Goal: Transaction & Acquisition: Purchase product/service

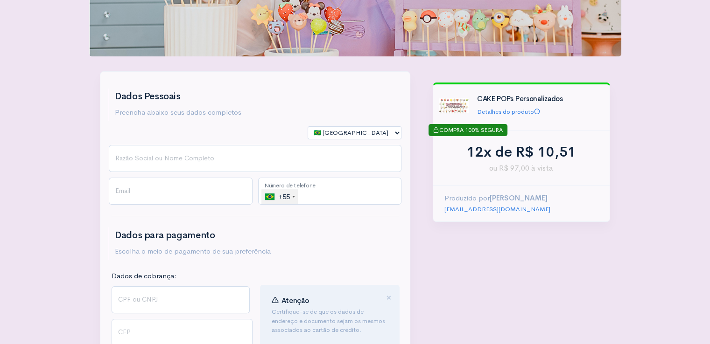
scroll to position [140, 0]
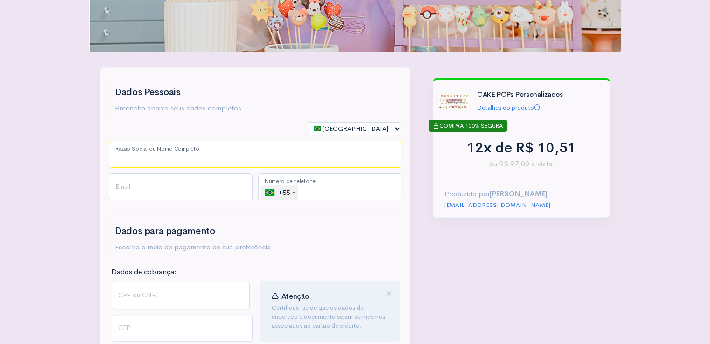
click at [234, 151] on input "Razão Social ou Nome Completo" at bounding box center [255, 154] width 293 height 27
type input "[PERSON_NAME]"
type input "[EMAIL_ADDRESS][DOMAIN_NAME]"
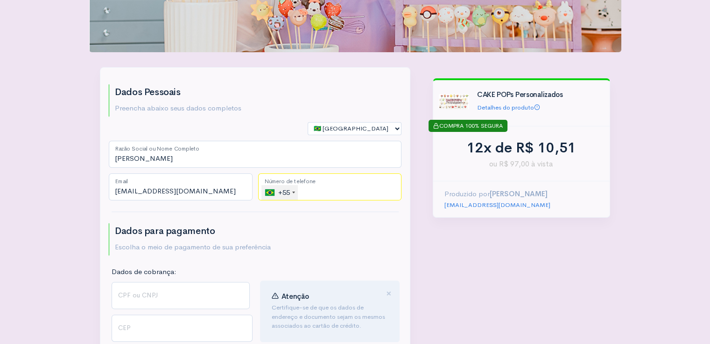
type input "[PHONE_NUMBER]"
select select "RN"
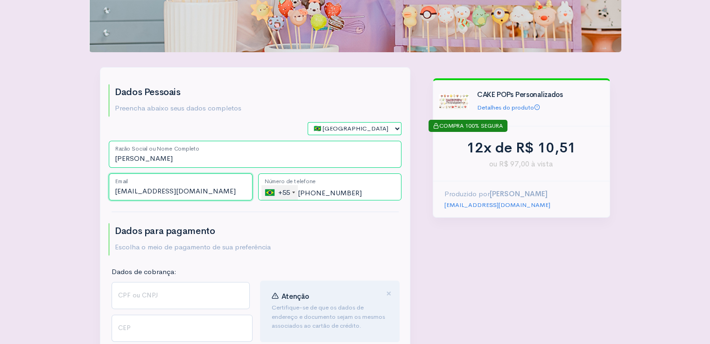
click at [231, 186] on input "[EMAIL_ADDRESS][DOMAIN_NAME]" at bounding box center [181, 187] width 144 height 27
type input "[PERSON_NAME][EMAIL_ADDRESS][DOMAIN_NAME]"
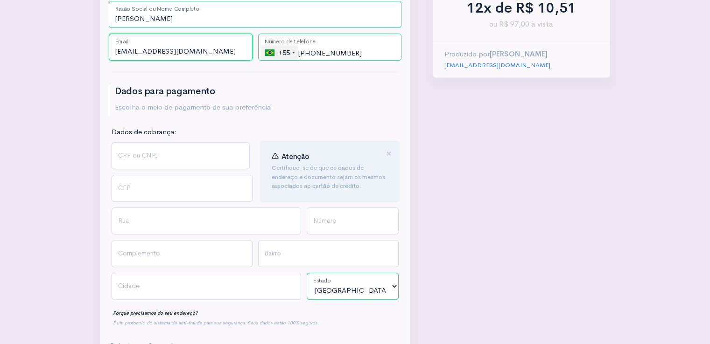
scroll to position [327, 0]
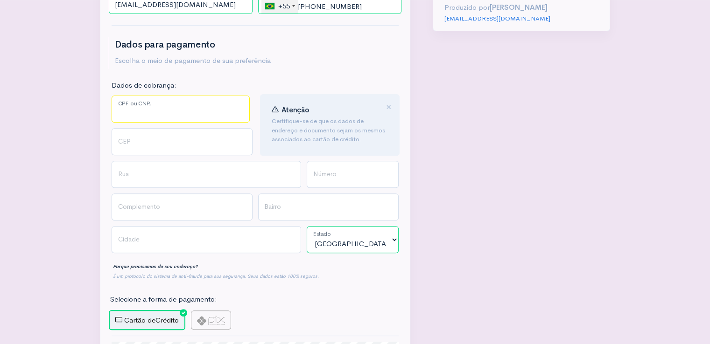
click at [144, 105] on input "CPF ou CNPJ" at bounding box center [181, 109] width 138 height 27
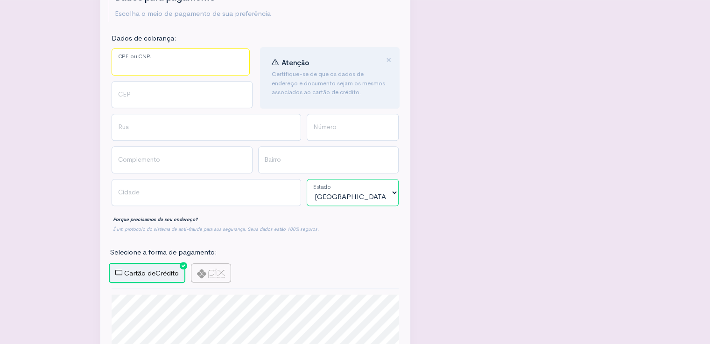
scroll to position [370, 0]
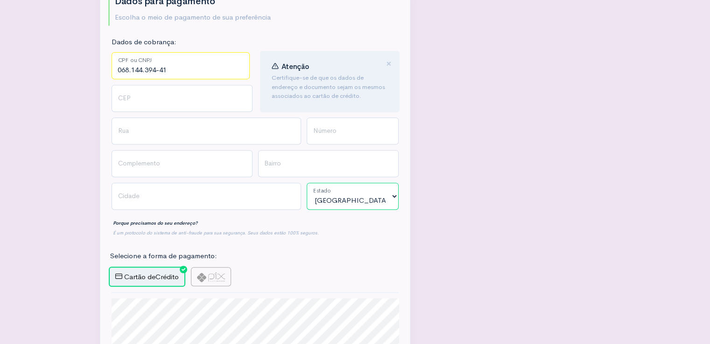
type input "068.144.394-41"
click at [193, 99] on input "CEP" at bounding box center [182, 98] width 141 height 27
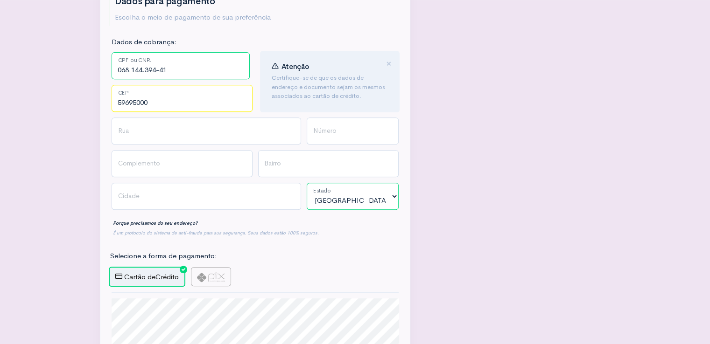
type input "59695000"
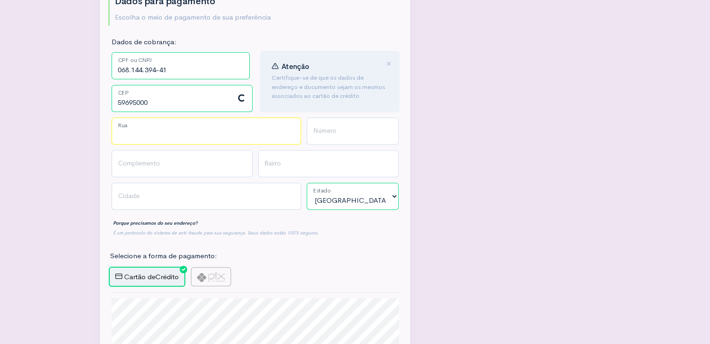
click at [146, 127] on input "Rua" at bounding box center [206, 131] width 189 height 27
type input "Baraúna"
type input "[PERSON_NAME]"
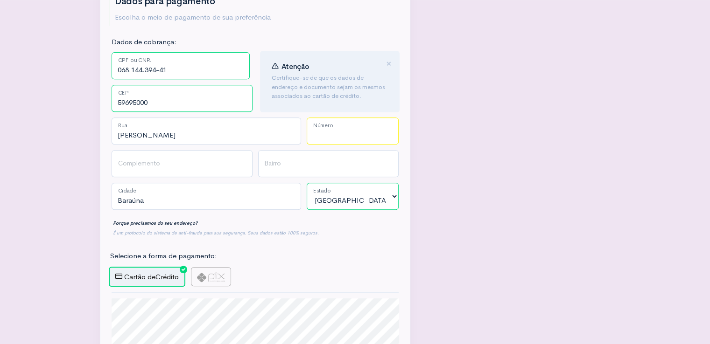
click at [360, 136] on input "Número" at bounding box center [353, 131] width 92 height 27
type input "46"
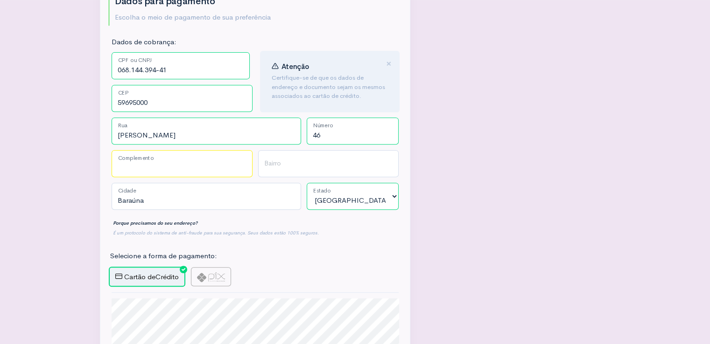
drag, startPoint x: 187, startPoint y: 162, endPoint x: 190, endPoint y: 154, distance: 9.2
click at [187, 162] on input "Complemento" at bounding box center [182, 163] width 141 height 27
type input "Casa"
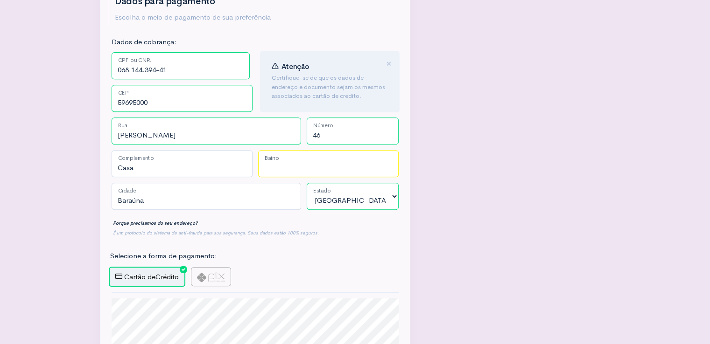
click at [273, 167] on input "Bairro" at bounding box center [328, 163] width 141 height 27
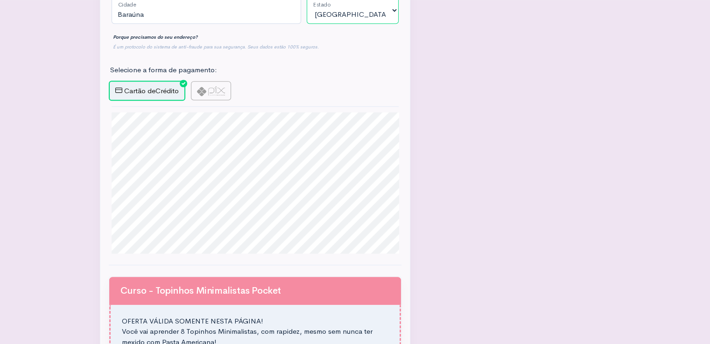
scroll to position [557, 0]
type input "Centro"
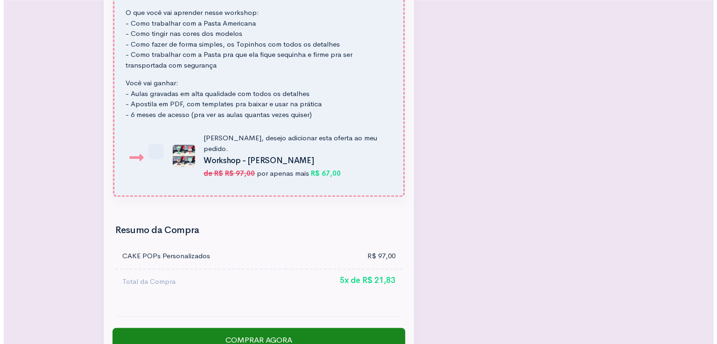
scroll to position [1490, 0]
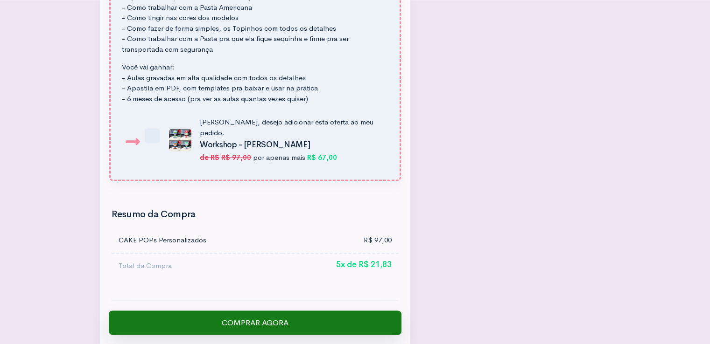
click at [290, 311] on input "Comprar Agora" at bounding box center [255, 323] width 293 height 24
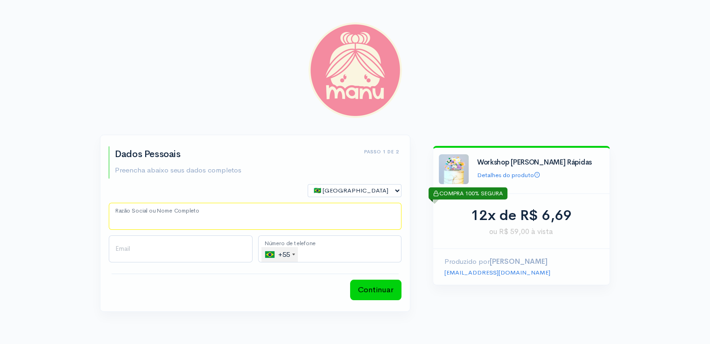
click at [175, 218] on input "Razão Social ou Nome Completo" at bounding box center [255, 216] width 293 height 27
type input "[PERSON_NAME]"
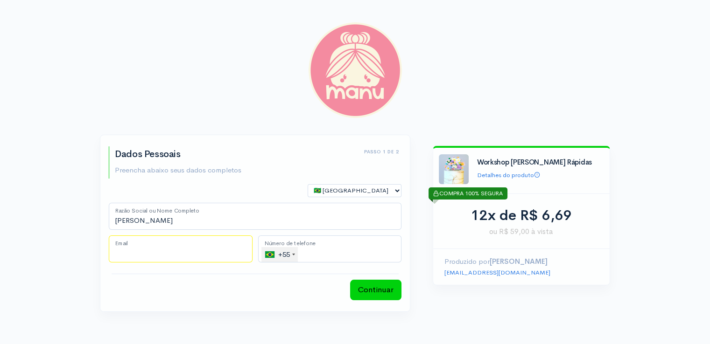
click at [126, 257] on input "Email" at bounding box center [181, 249] width 144 height 27
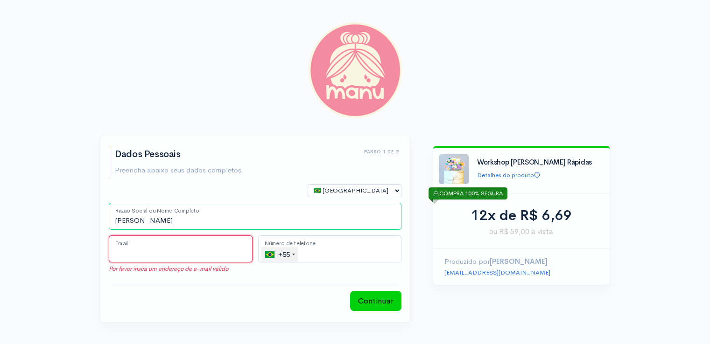
type input "[PERSON_NAME][EMAIL_ADDRESS][DOMAIN_NAME]"
type input "[PHONE_NUMBER]"
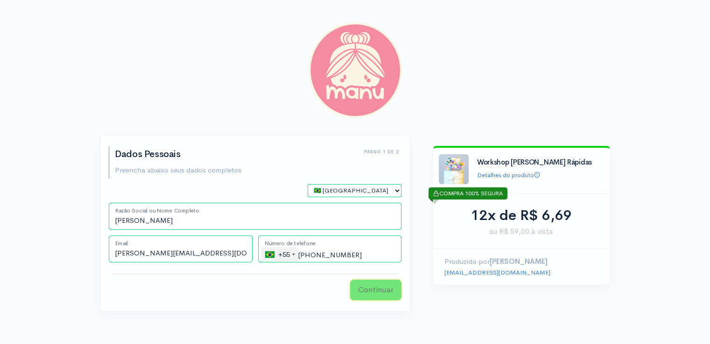
click at [387, 294] on button "Continuar" at bounding box center [375, 290] width 51 height 21
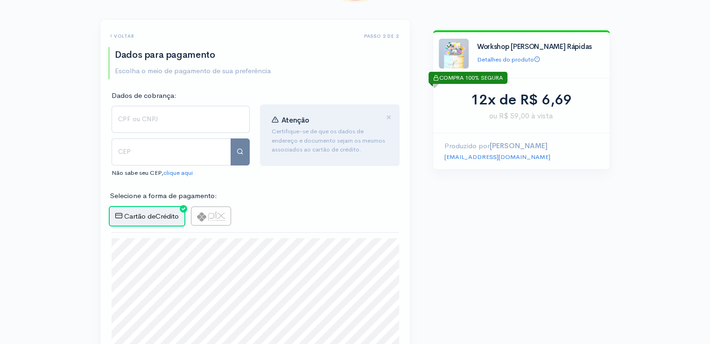
scroll to position [140, 0]
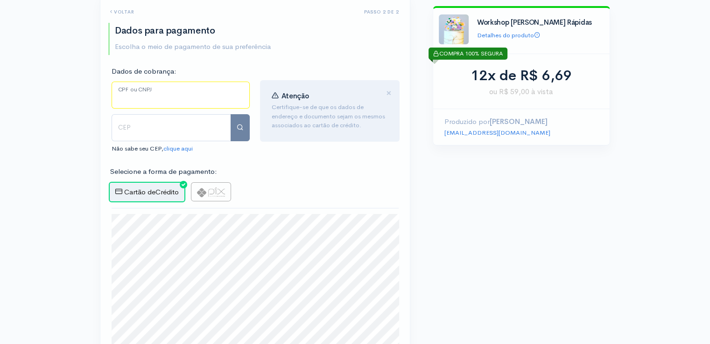
click at [141, 94] on input "CPF ou CNPJ" at bounding box center [181, 95] width 138 height 27
type input "068.144.394-41"
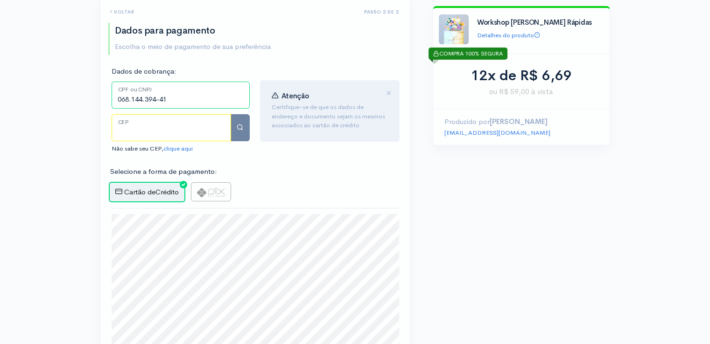
click at [136, 131] on input "CEP" at bounding box center [171, 127] width 119 height 27
click at [138, 126] on input "CEP" at bounding box center [171, 127] width 119 height 27
type input "59695000"
type input "Baraúna"
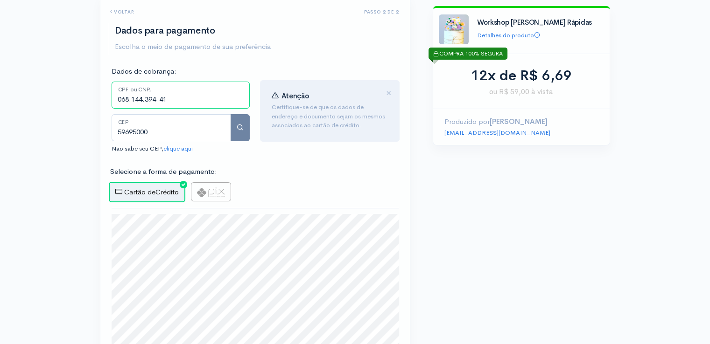
click at [158, 233] on body "step 1 step 1 Passo 1 de 2 Dados Pessoais Preencha abaixo seus dados completos …" at bounding box center [355, 174] width 710 height 629
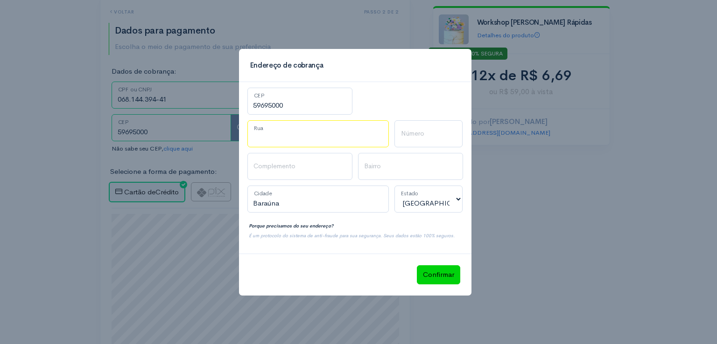
click at [299, 135] on input "Rua" at bounding box center [318, 133] width 142 height 27
type input "j"
type input "[PERSON_NAME]"
click at [426, 136] on input "Número" at bounding box center [428, 133] width 68 height 27
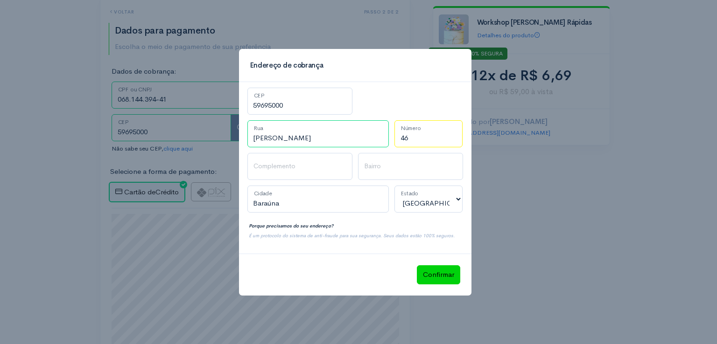
type input "46"
click at [308, 168] on input "Complemento" at bounding box center [299, 166] width 105 height 27
type input "Casa"
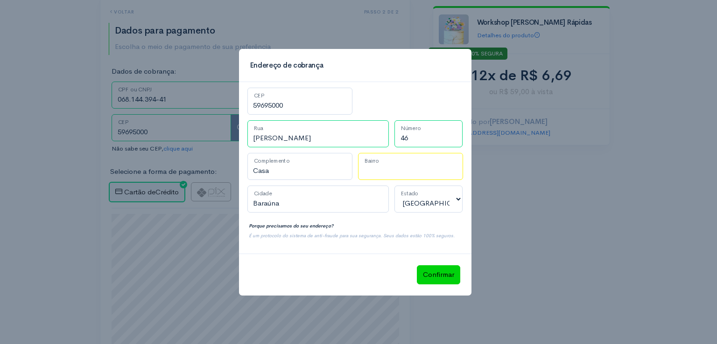
click at [371, 167] on input "Bairro" at bounding box center [410, 166] width 105 height 27
type input "Centro"
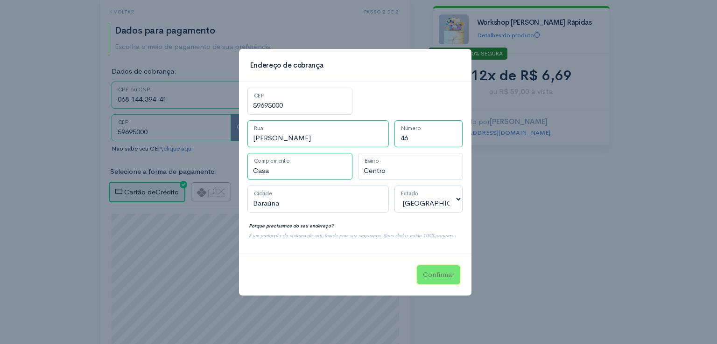
click at [429, 270] on button "Confirmar" at bounding box center [438, 275] width 43 height 19
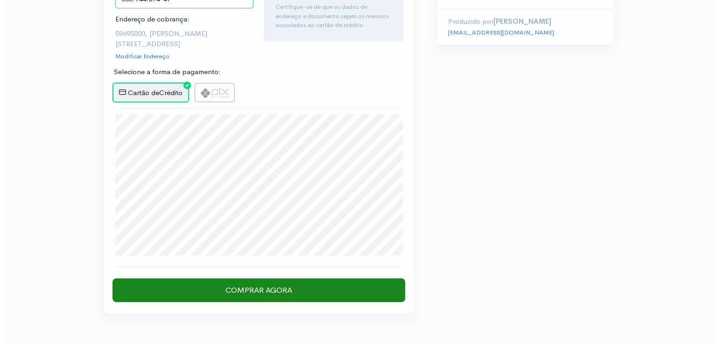
scroll to position [280, 0]
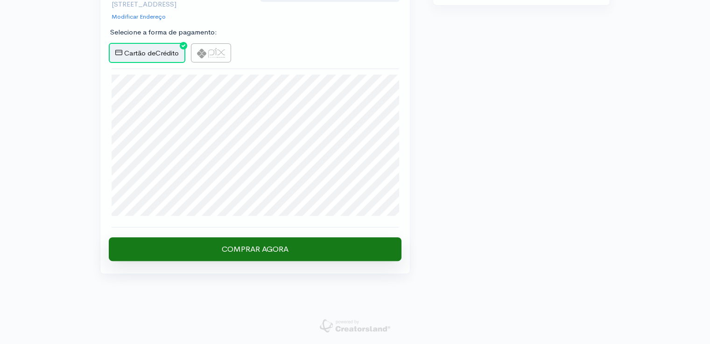
click at [244, 251] on input "Comprar Agora" at bounding box center [255, 250] width 293 height 24
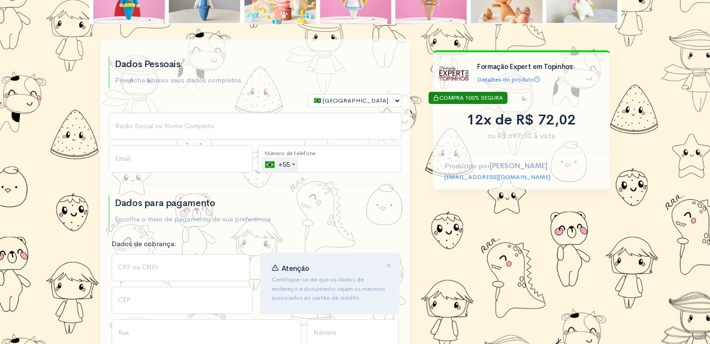
scroll to position [187, 0]
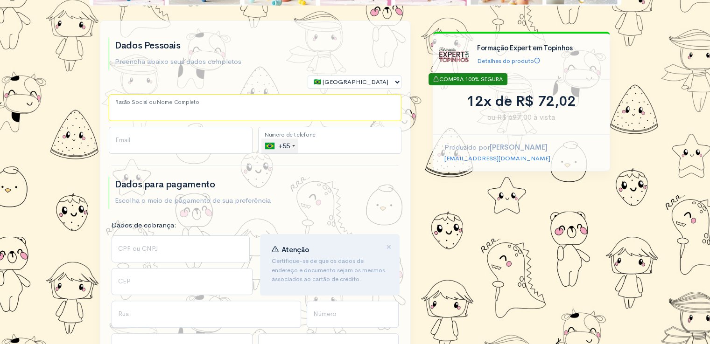
click at [131, 107] on input "Razão Social ou Nome Completo" at bounding box center [255, 107] width 293 height 27
type input "[PERSON_NAME]"
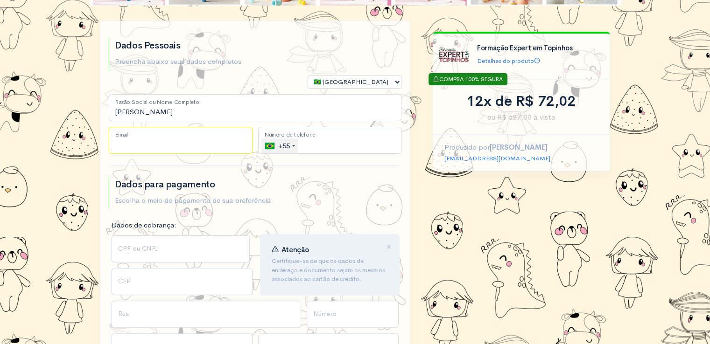
type input "[EMAIL_ADDRESS][DOMAIN_NAME]"
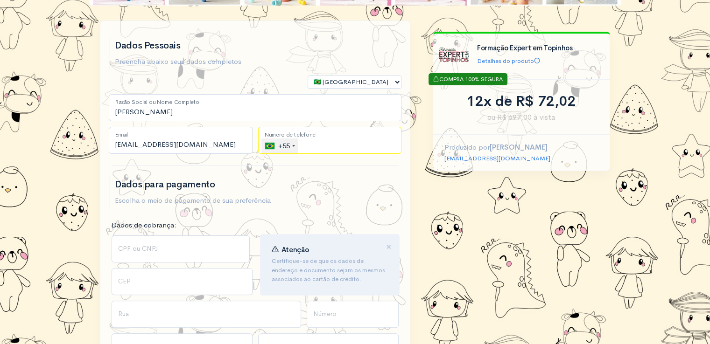
type input "[PHONE_NUMBER]"
select select "RN"
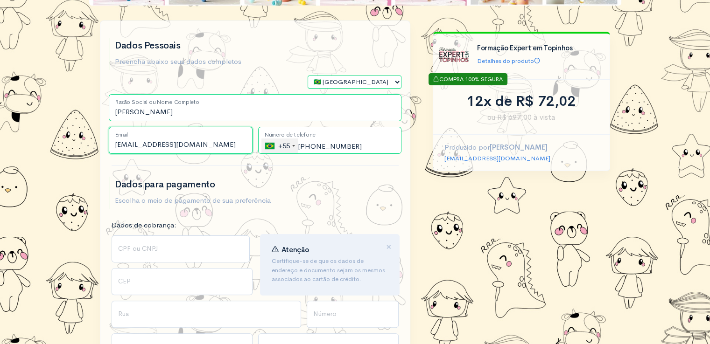
click at [218, 140] on input "[EMAIL_ADDRESS][DOMAIN_NAME]" at bounding box center [181, 140] width 144 height 27
type input "[PERSON_NAME][EMAIL_ADDRESS][DOMAIN_NAME]"
click at [180, 248] on input "CPF ou CNPJ" at bounding box center [181, 249] width 138 height 27
type input "068.144.394-41"
click at [174, 280] on input "CEP" at bounding box center [182, 281] width 141 height 27
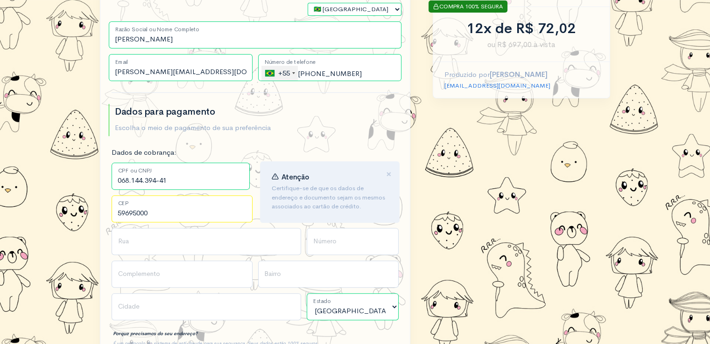
scroll to position [280, 0]
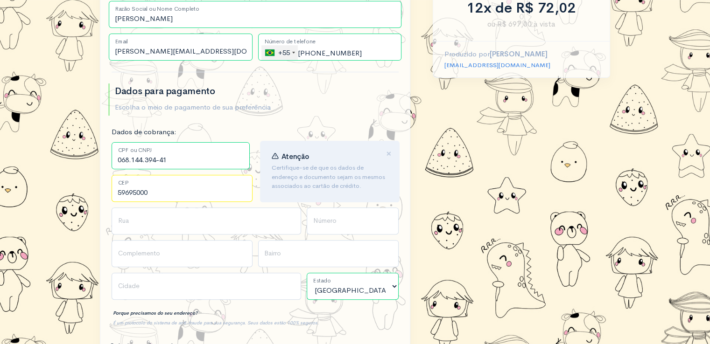
type input "59695000"
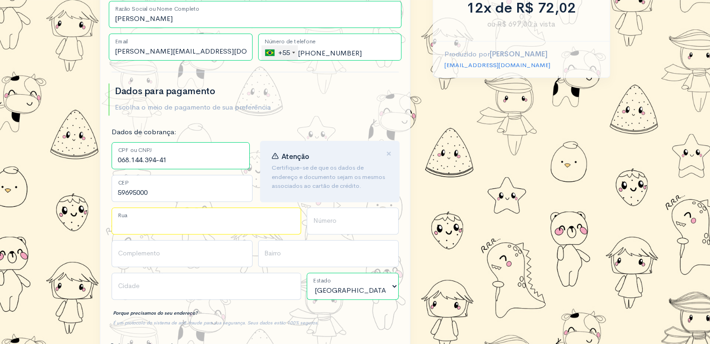
type input "Baraúna"
click at [156, 225] on input "Rua" at bounding box center [206, 221] width 189 height 27
type input "[PERSON_NAME]"
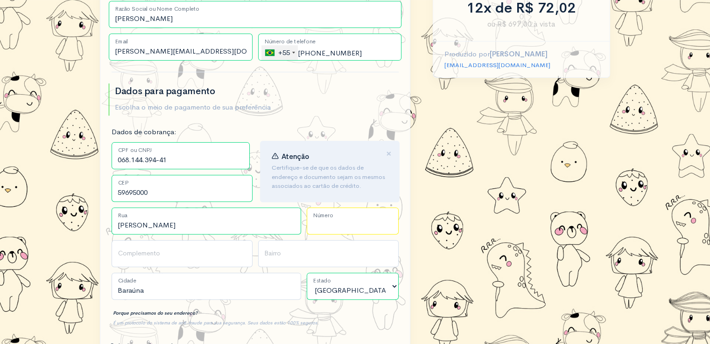
click at [333, 222] on input "Número" at bounding box center [353, 221] width 92 height 27
type input "46"
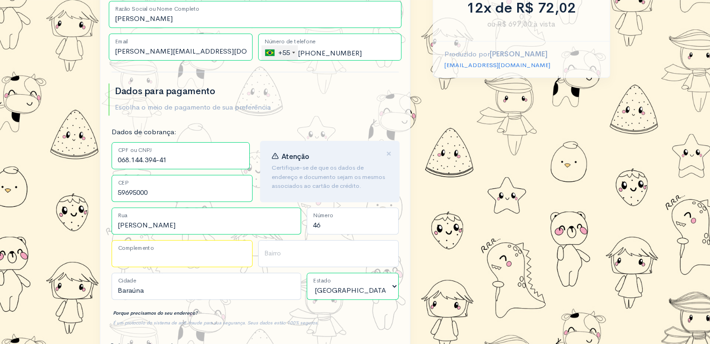
click at [152, 262] on input "Complemento" at bounding box center [182, 253] width 141 height 27
type input "Casa"
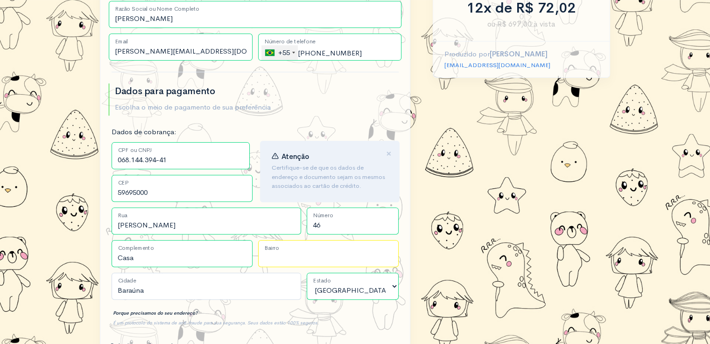
click at [265, 251] on input "Bairro" at bounding box center [328, 253] width 141 height 27
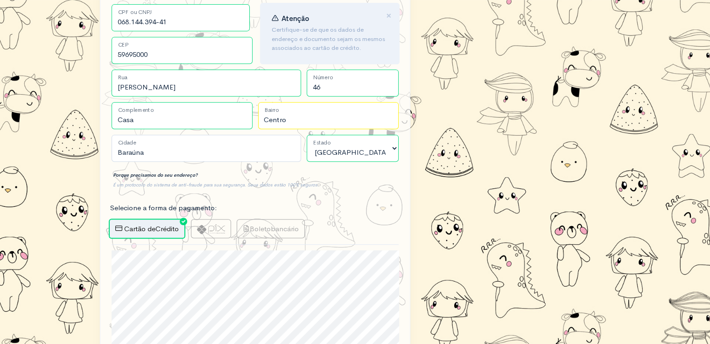
scroll to position [420, 0]
type input "Centro"
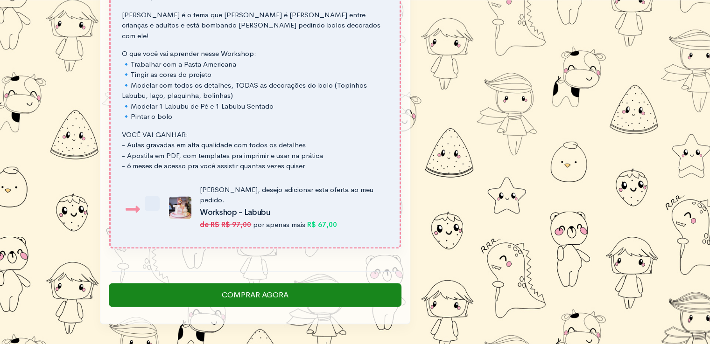
scroll to position [1407, 0]
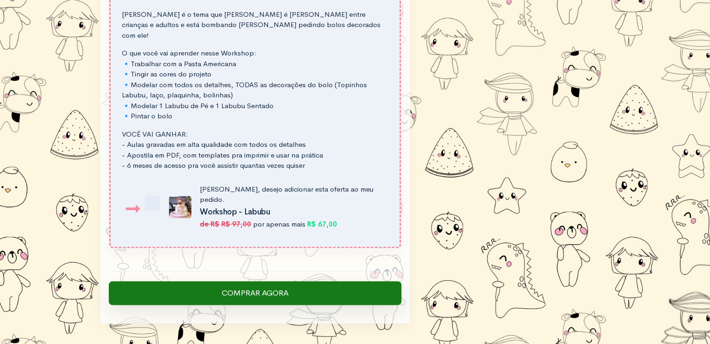
click at [267, 281] on input "Comprar Agora" at bounding box center [255, 293] width 293 height 24
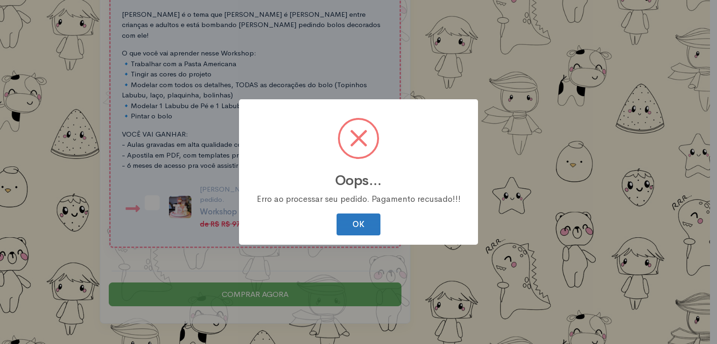
click at [351, 227] on button "OK" at bounding box center [358, 225] width 44 height 22
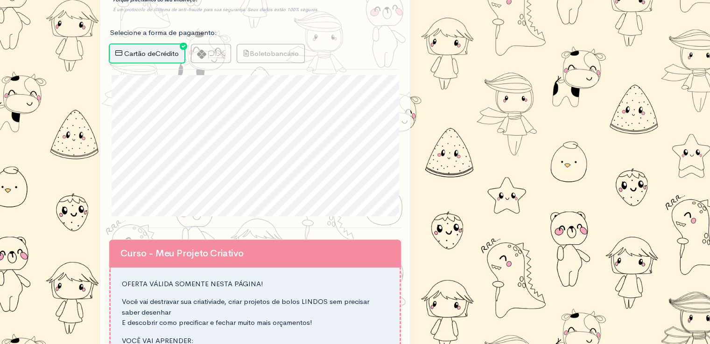
scroll to position [567, 0]
